Goal: Information Seeking & Learning: Learn about a topic

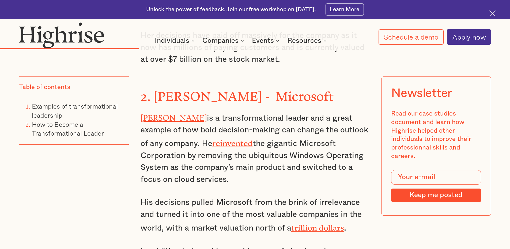
scroll to position [1343, 0]
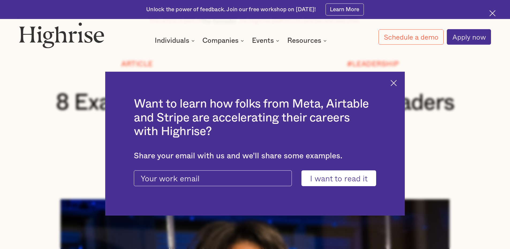
scroll to position [84, 0]
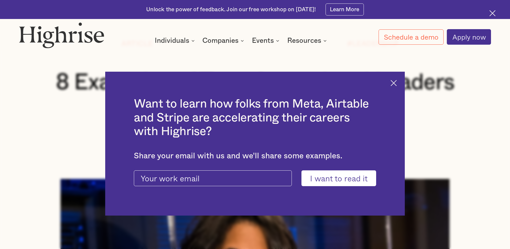
click at [393, 81] on div "Want to learn how folks from Meta, Airtable and Stripe are accelerating their c…" at bounding box center [254, 144] width 299 height 144
click at [394, 84] on img at bounding box center [393, 83] width 6 height 6
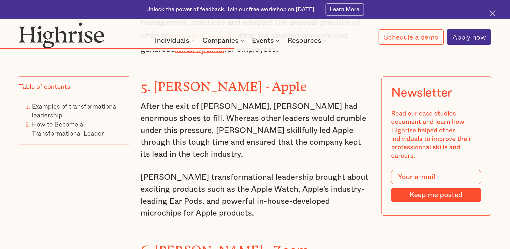
scroll to position [2063, 0]
